Goal: Navigation & Orientation: Find specific page/section

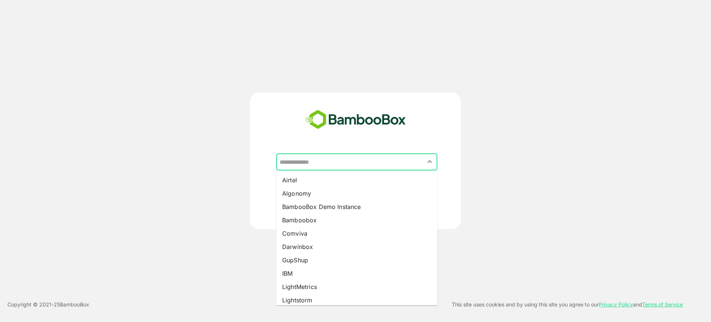
click at [378, 165] on input "text" at bounding box center [357, 162] width 158 height 14
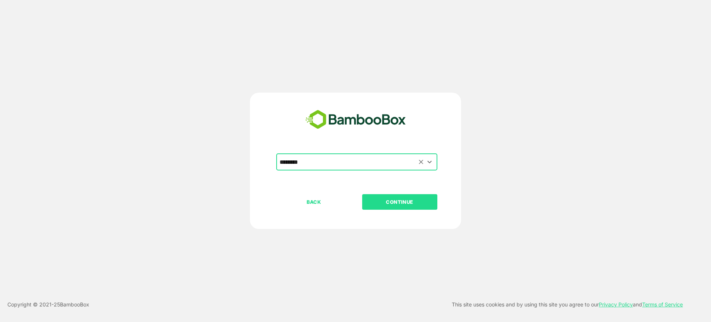
type input "********"
click at [362, 194] on button "CONTINUE" at bounding box center [399, 202] width 75 height 16
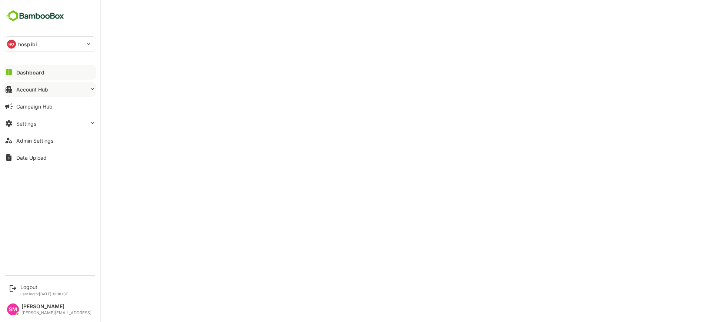
click at [32, 88] on div "Account Hub" at bounding box center [32, 89] width 32 height 6
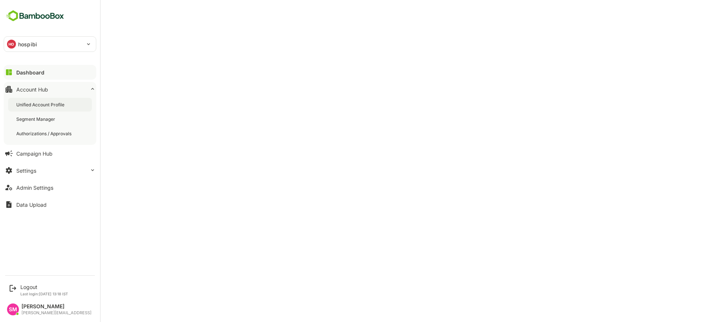
click at [56, 106] on div "Unified Account Profile" at bounding box center [41, 104] width 50 height 6
click at [30, 72] on div "Dashboard" at bounding box center [29, 72] width 27 height 6
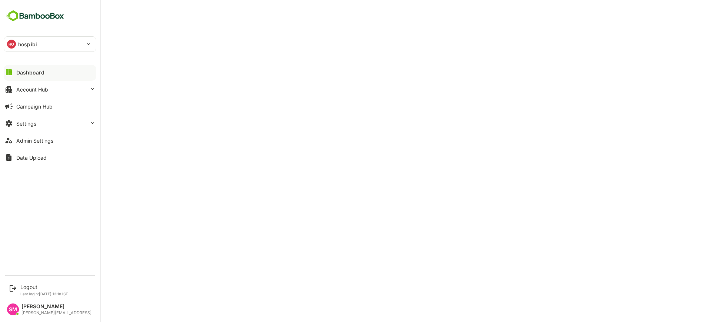
click at [43, 71] on div "Dashboard" at bounding box center [30, 72] width 28 height 6
click at [35, 289] on div "Logout" at bounding box center [44, 287] width 48 height 6
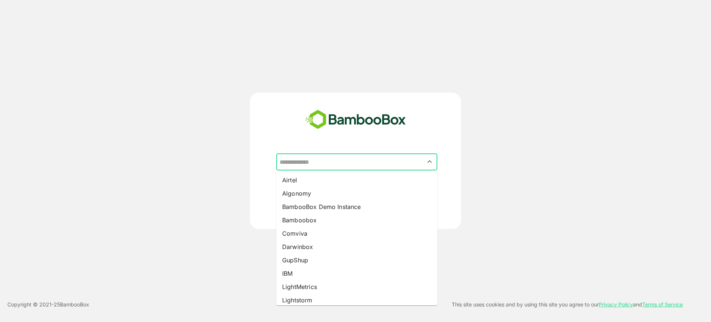
click at [338, 162] on input "text" at bounding box center [357, 162] width 158 height 14
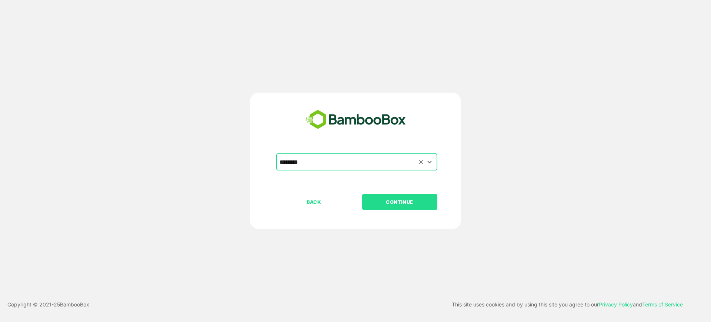
type input "********"
click at [362, 194] on button "CONTINUE" at bounding box center [399, 202] width 75 height 16
